Goal: Task Accomplishment & Management: Complete application form

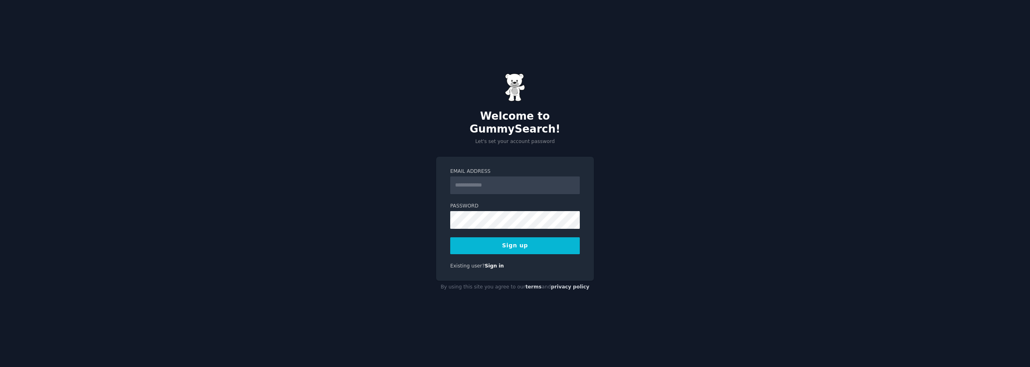
click at [535, 176] on input "Email Address" at bounding box center [515, 185] width 130 height 18
type input "**********"
click at [506, 225] on form "**********" at bounding box center [515, 211] width 130 height 86
click at [496, 243] on button "Sign up" at bounding box center [515, 245] width 130 height 17
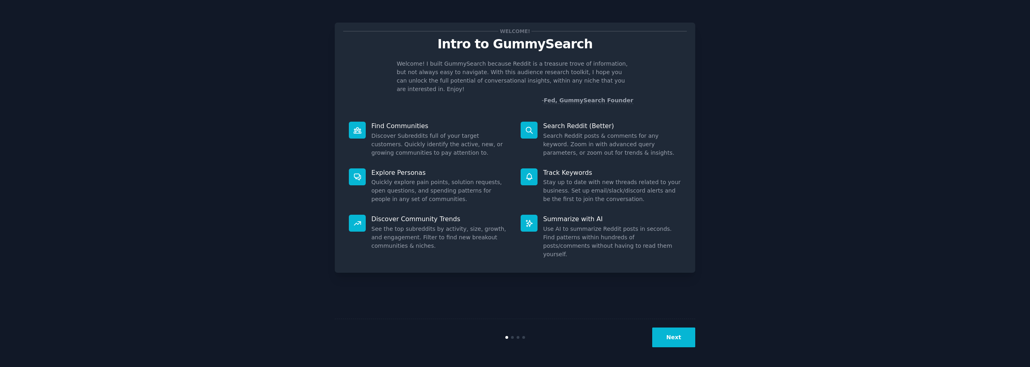
click at [685, 330] on button "Next" at bounding box center [673, 337] width 43 height 20
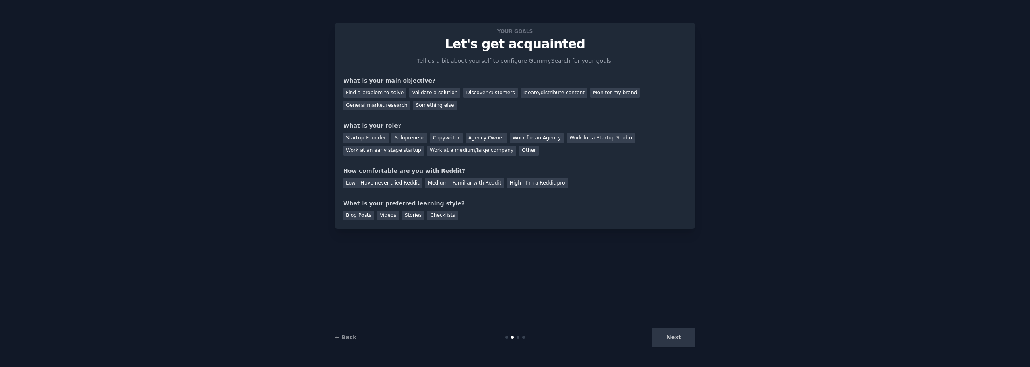
drag, startPoint x: 628, startPoint y: 198, endPoint x: 614, endPoint y: 211, distance: 19.4
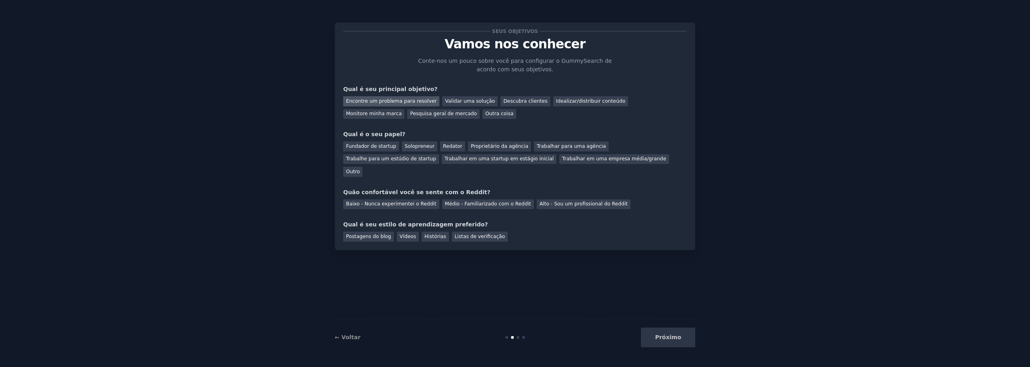
click at [402, 98] on font "Encontre um problema para resolver" at bounding box center [391, 101] width 91 height 6
click at [463, 99] on font "Validar uma solução" at bounding box center [470, 101] width 50 height 6
click at [513, 100] on font "Descubra clientes" at bounding box center [525, 101] width 44 height 6
click at [556, 101] on font "Idealizar/distribuir conteúdo" at bounding box center [590, 101] width 69 height 6
click at [460, 103] on font "Validar uma solução" at bounding box center [470, 101] width 50 height 6
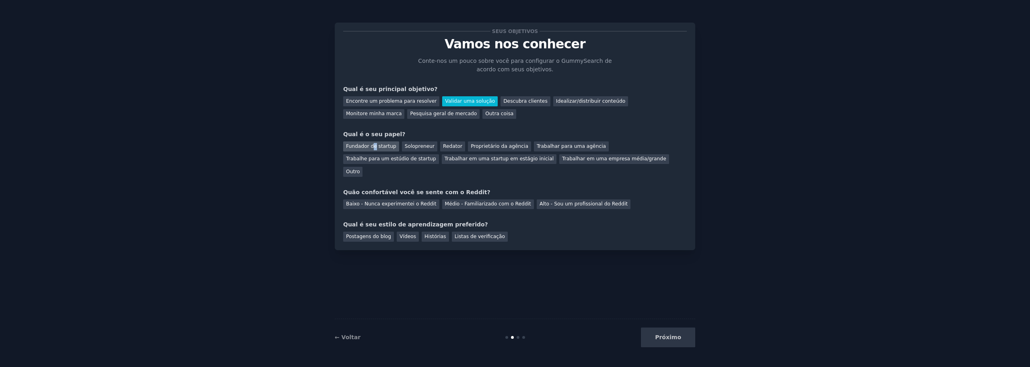
click at [372, 146] on font "Fundador de startup" at bounding box center [371, 146] width 50 height 6
click at [420, 147] on font "Solopreneur" at bounding box center [420, 146] width 30 height 6
click at [359, 148] on font "Fundador de startup" at bounding box center [371, 146] width 50 height 6
click at [495, 201] on font "Médio - Familiarizado com o Reddit" at bounding box center [488, 204] width 86 height 6
click at [400, 233] on font "Vídeos" at bounding box center [408, 236] width 16 height 6
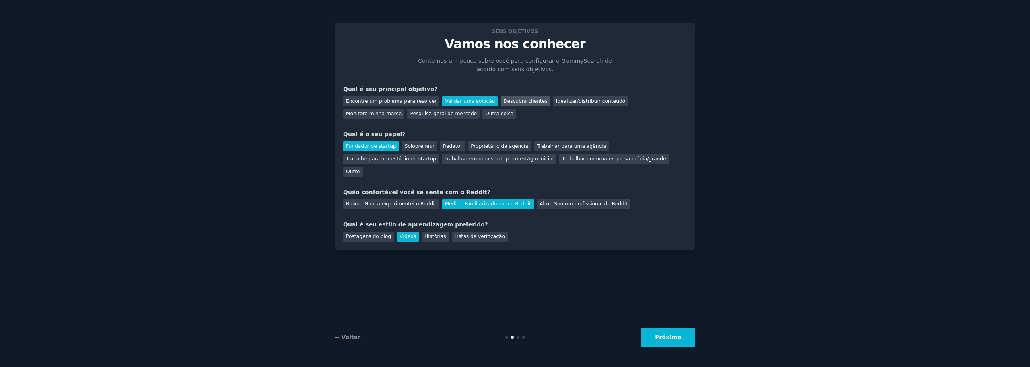
click at [503, 104] on font "Descubra clientes" at bounding box center [525, 101] width 44 height 6
click at [463, 103] on font "Validar uma solução" at bounding box center [470, 101] width 50 height 6
click at [503, 102] on font "Descubra clientes" at bounding box center [525, 101] width 44 height 6
drag, startPoint x: 645, startPoint y: 209, endPoint x: 640, endPoint y: 216, distance: 8.7
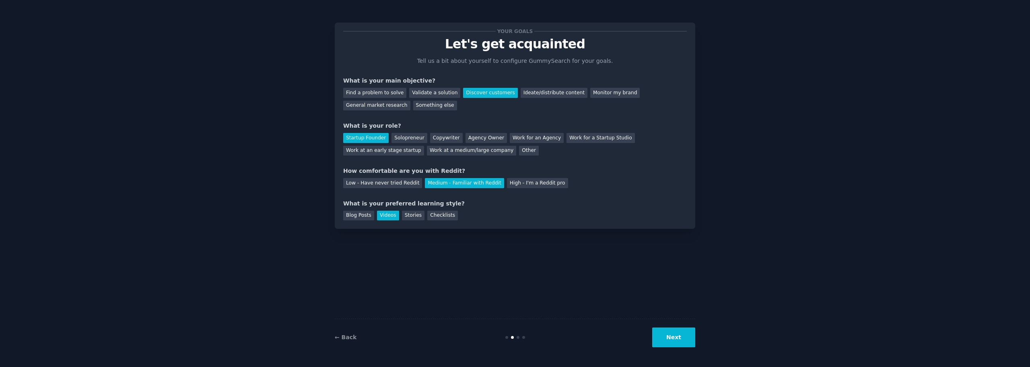
drag, startPoint x: 669, startPoint y: 339, endPoint x: 664, endPoint y: 340, distance: 4.8
click at [666, 343] on button "Next" at bounding box center [673, 337] width 43 height 20
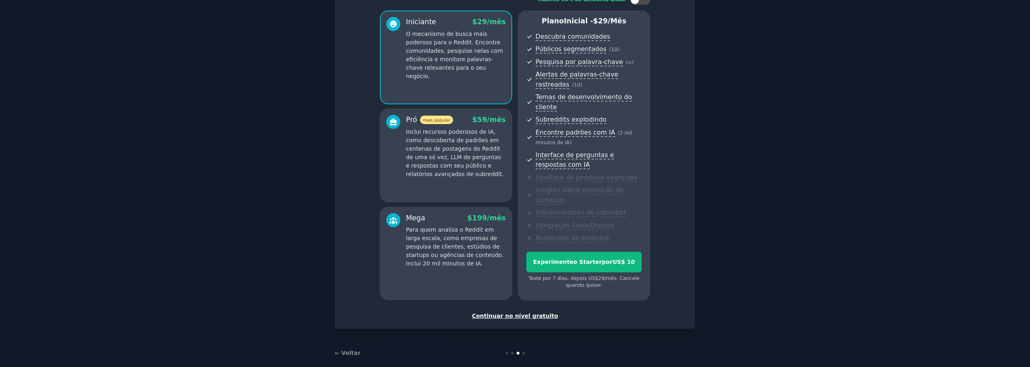
scroll to position [15, 0]
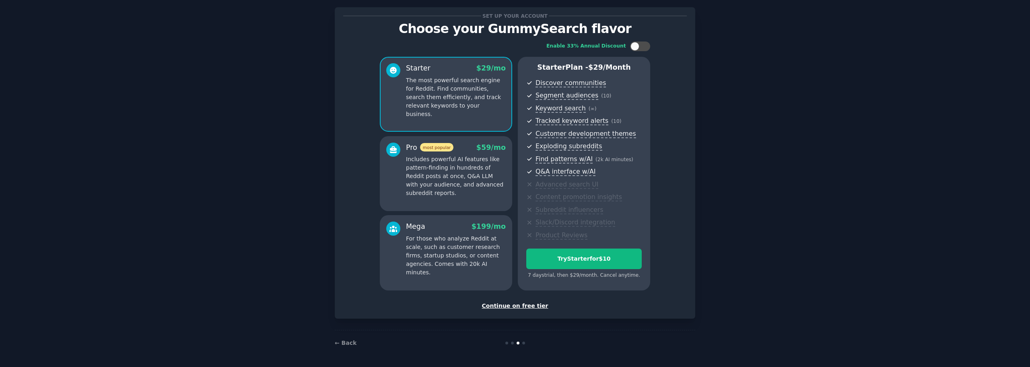
click at [524, 307] on div "Continue on free tier" at bounding box center [515, 305] width 344 height 8
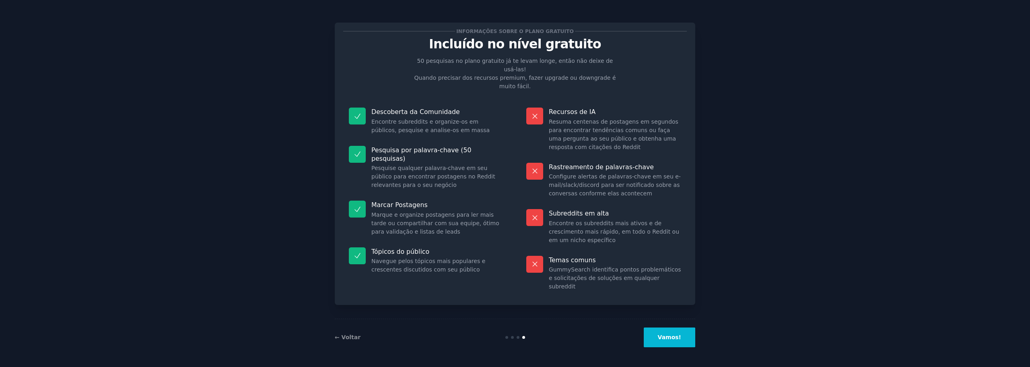
click at [664, 339] on button "Vamos!" at bounding box center [670, 337] width 52 height 20
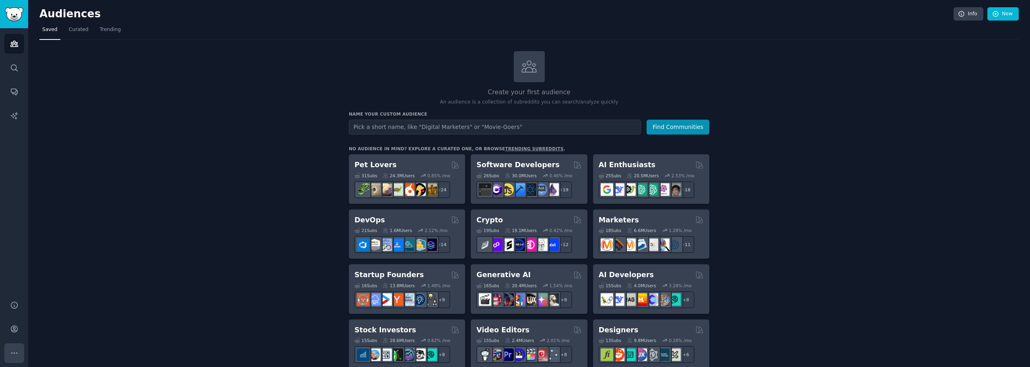
click at [15, 348] on icon "Sidebar" at bounding box center [14, 352] width 8 height 8
click at [10, 326] on icon "Sidebar" at bounding box center [14, 328] width 8 height 8
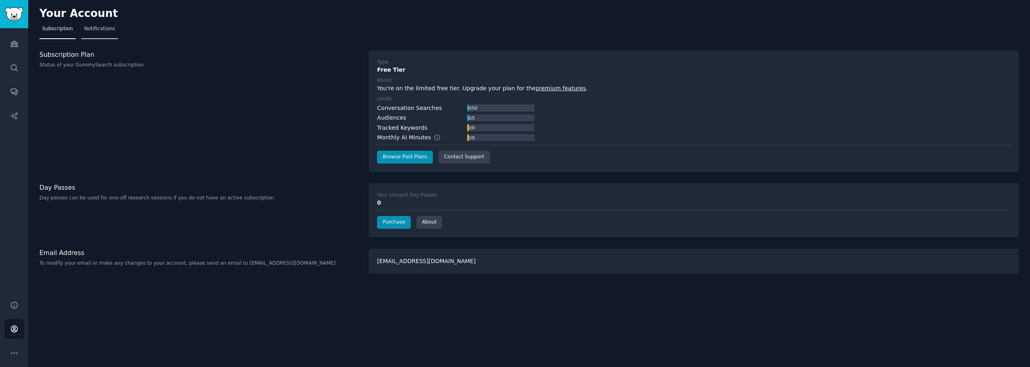
click at [94, 26] on span "Notifications" at bounding box center [99, 28] width 31 height 7
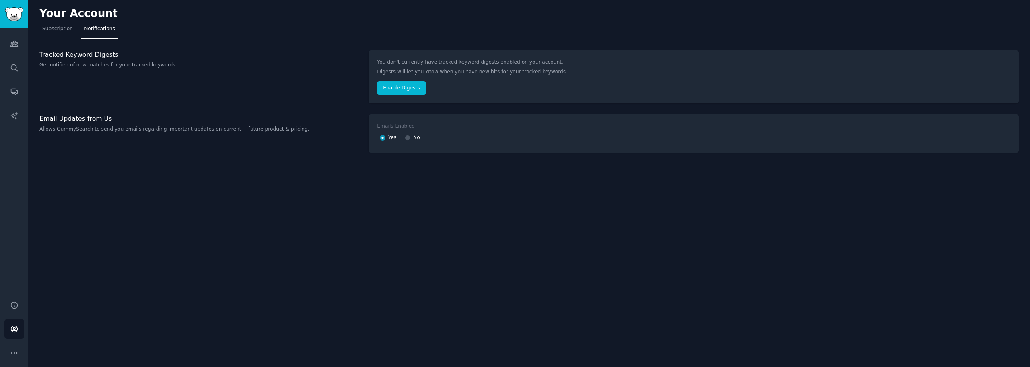
click at [47, 22] on div "Your Account Subscription Notifications Tracked Keyword Digests Get notified of…" at bounding box center [529, 183] width 1002 height 367
click at [54, 27] on span "Subscription" at bounding box center [57, 28] width 31 height 7
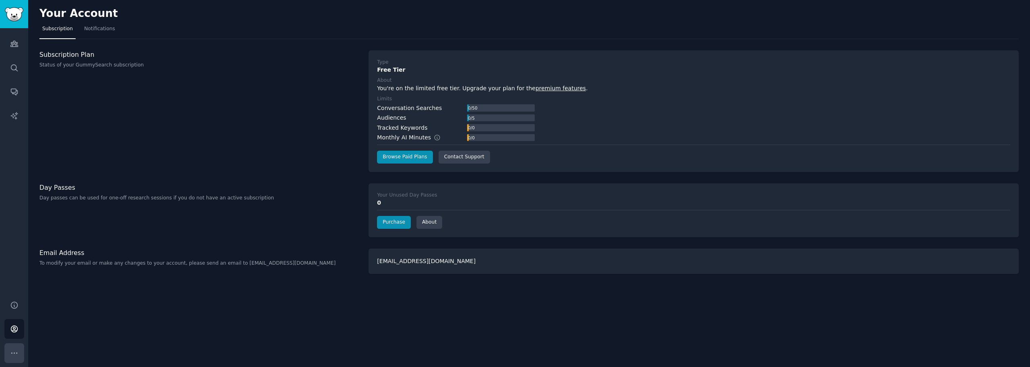
click at [19, 345] on button "More" at bounding box center [14, 353] width 20 height 20
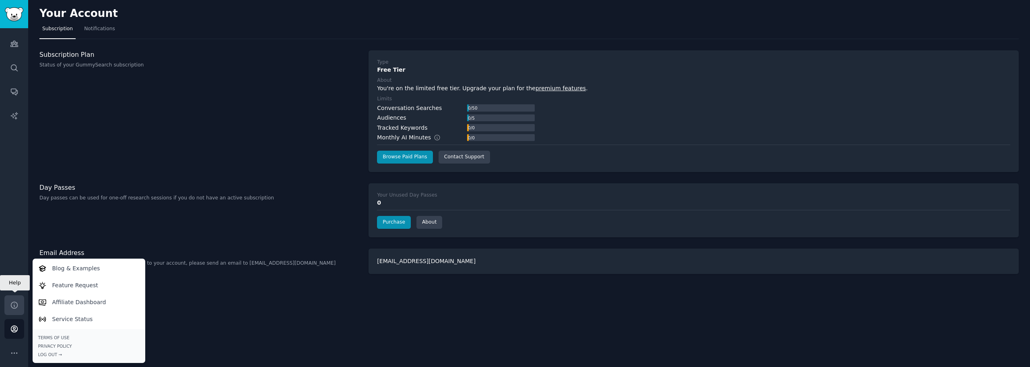
click at [9, 311] on link "Help" at bounding box center [14, 305] width 20 height 20
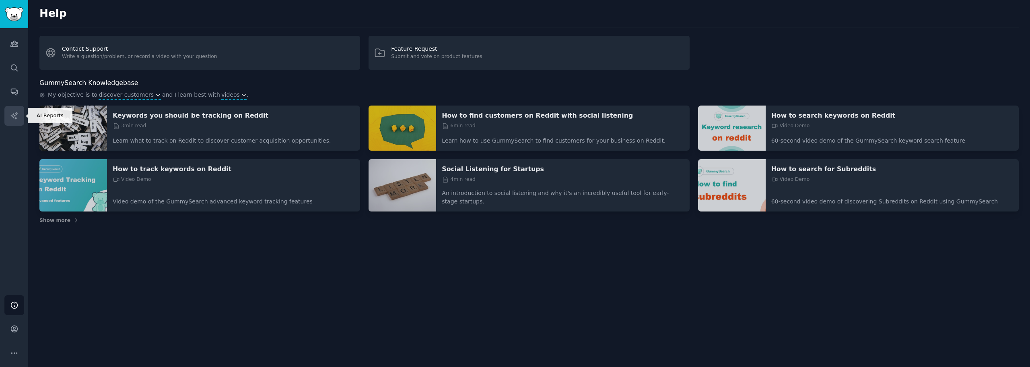
click at [9, 115] on link "AI Reports" at bounding box center [14, 116] width 20 height 20
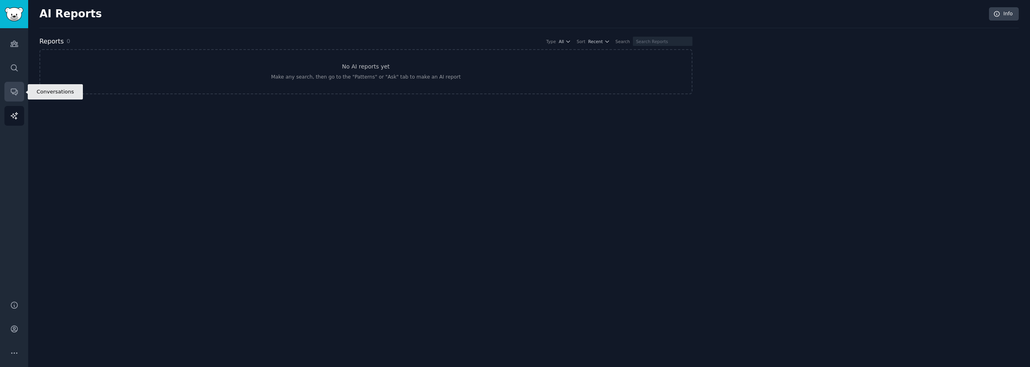
click at [18, 95] on icon "Sidebar" at bounding box center [14, 91] width 8 height 8
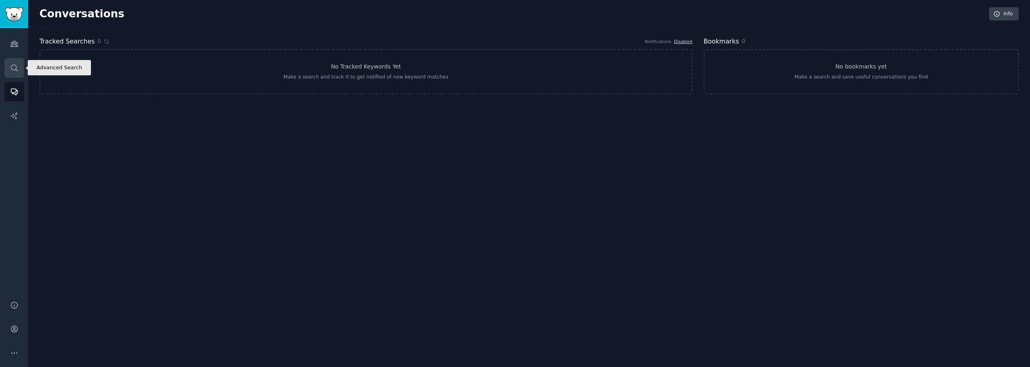
click at [15, 69] on icon "Sidebar" at bounding box center [14, 67] width 6 height 6
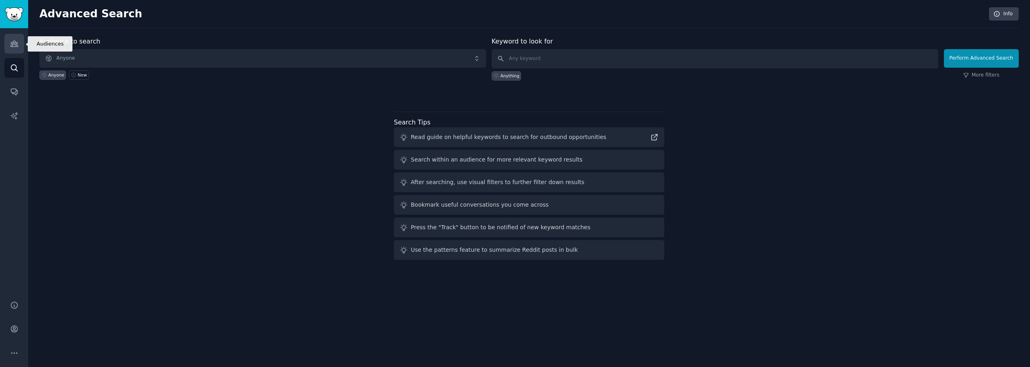
click at [11, 52] on link "Audiences" at bounding box center [14, 44] width 20 height 20
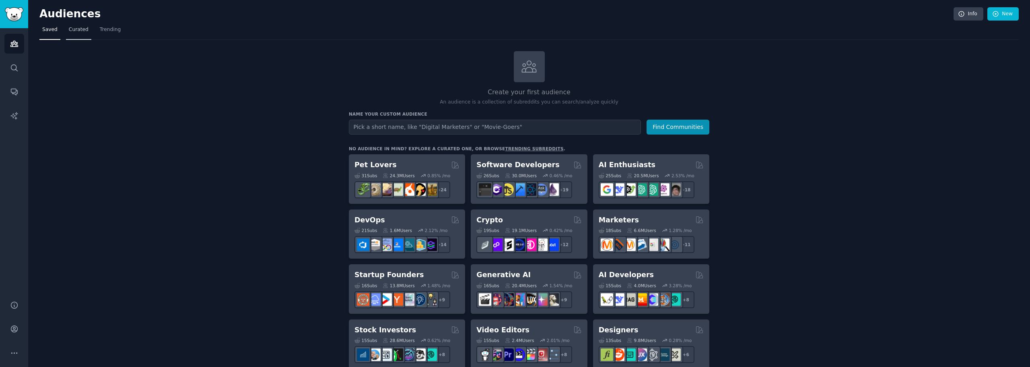
click at [71, 32] on span "Curated" at bounding box center [79, 29] width 20 height 7
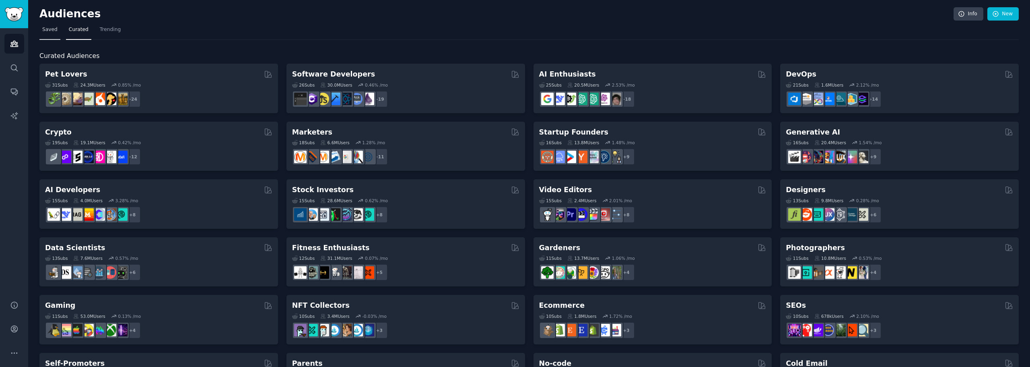
click at [49, 36] on link "Saved" at bounding box center [49, 31] width 21 height 16
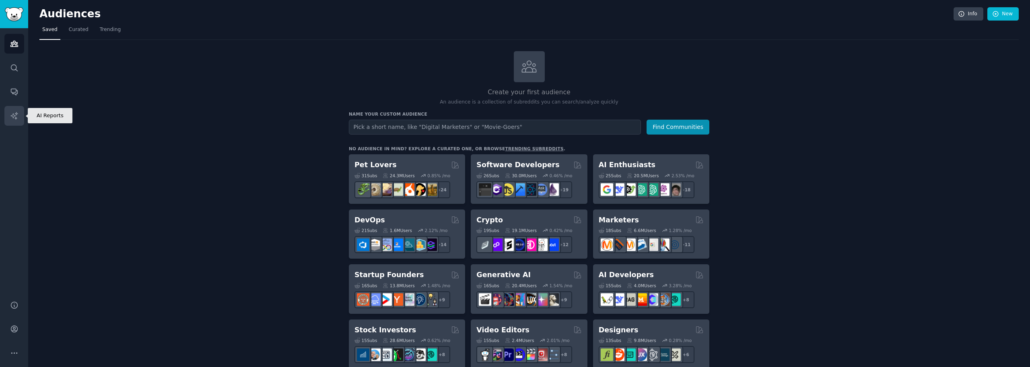
click at [16, 115] on icon "Sidebar" at bounding box center [14, 115] width 8 height 8
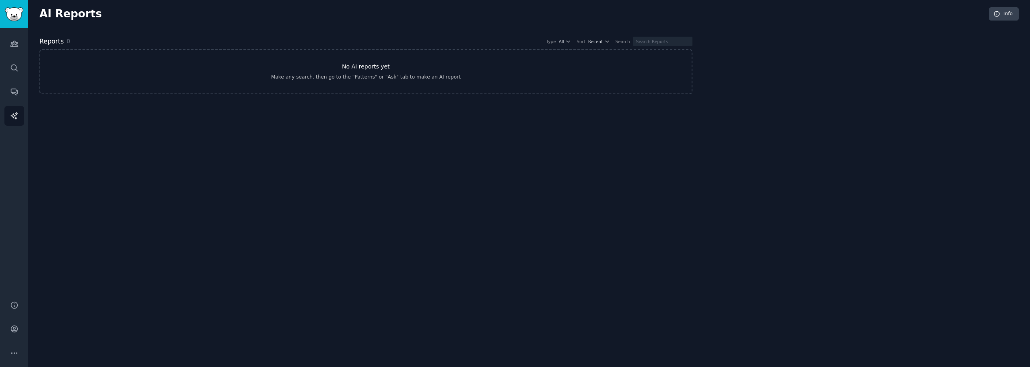
click at [261, 70] on link "No AI reports yet Make any search, then go to the "Patterns" or "Ask" tab to ma…" at bounding box center [365, 71] width 653 height 45
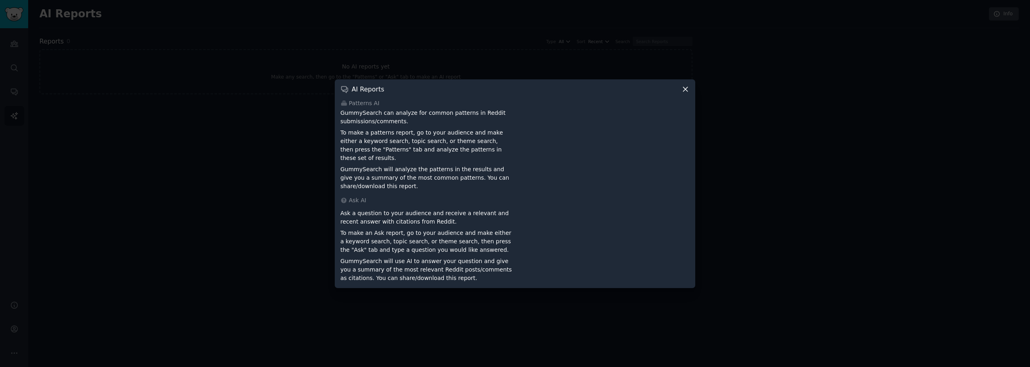
click at [91, 227] on div at bounding box center [515, 183] width 1030 height 367
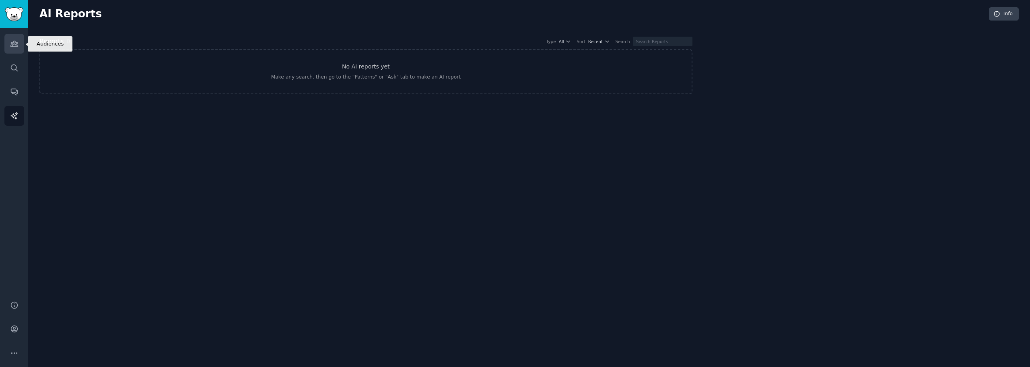
click at [16, 46] on icon "Sidebar" at bounding box center [14, 43] width 8 height 8
